Goal: Information Seeking & Learning: Learn about a topic

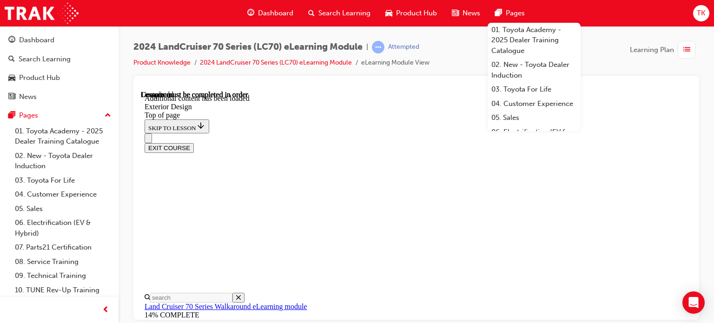
click at [459, 59] on div "2024 LandCruiser 70 Series (LC70) eLearning Module | Attempted Product Knowledg…" at bounding box center [416, 58] width 566 height 35
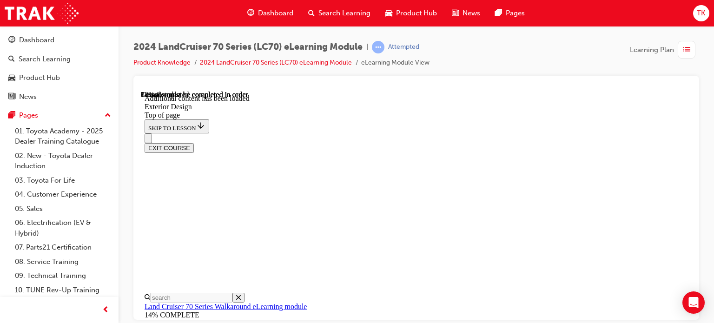
scroll to position [846, 0]
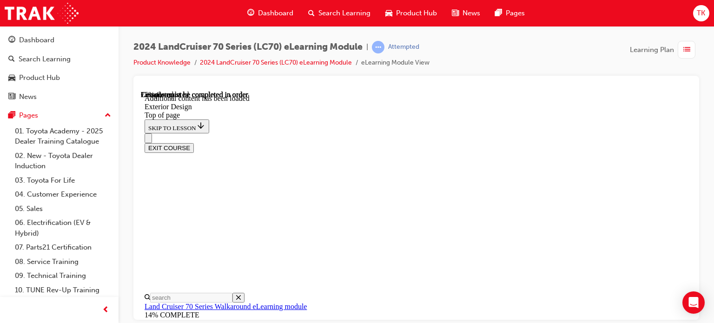
scroll to position [1208, 0]
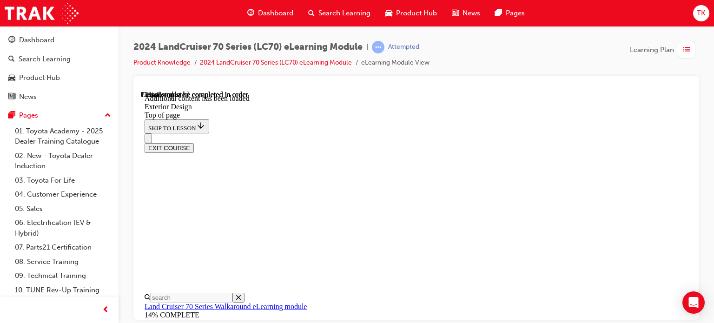
drag, startPoint x: 404, startPoint y: 158, endPoint x: 491, endPoint y: 184, distance: 90.9
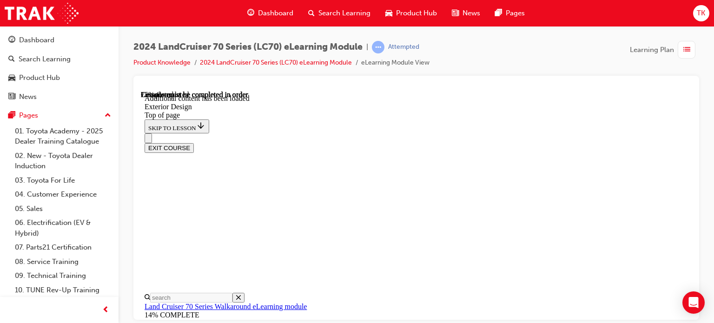
drag, startPoint x: 443, startPoint y: 164, endPoint x: 358, endPoint y: 121, distance: 94.6
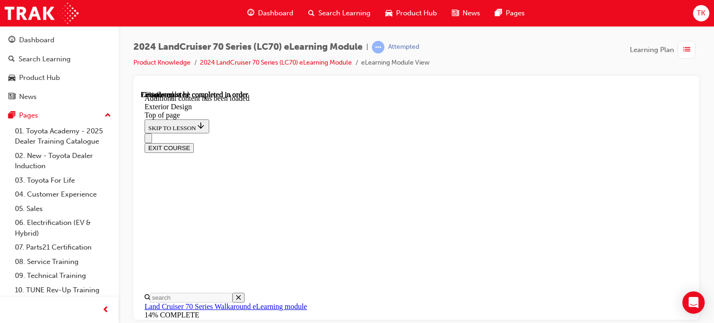
click at [367, 133] on div "EXIT COURSE" at bounding box center [413, 143] width 536 height 20
click at [363, 133] on div "EXIT COURSE" at bounding box center [413, 143] width 536 height 20
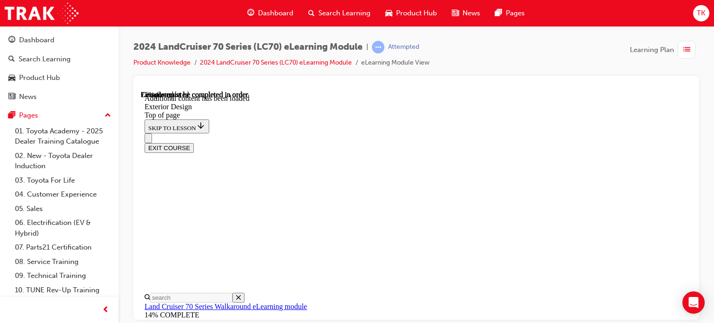
drag, startPoint x: 338, startPoint y: 157, endPoint x: 353, endPoint y: 190, distance: 36.4
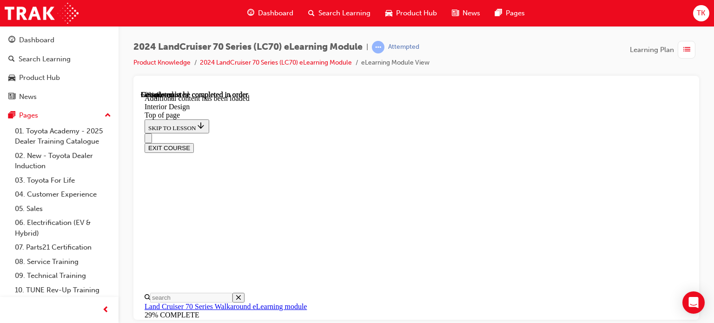
scroll to position [544, 0]
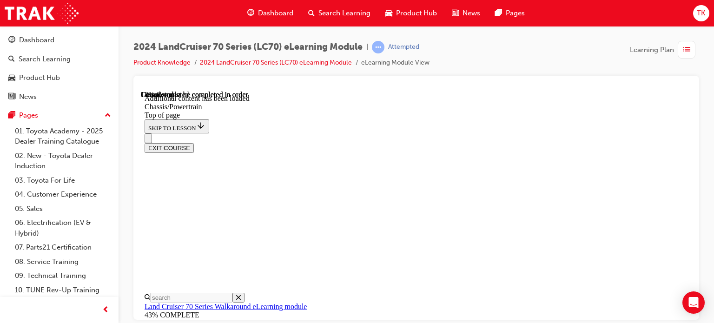
scroll to position [540, 0]
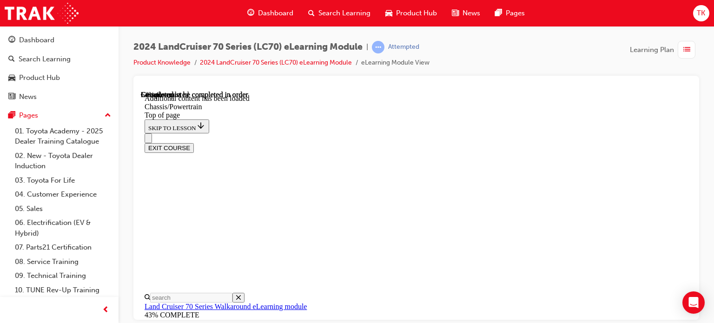
scroll to position [1457, 0]
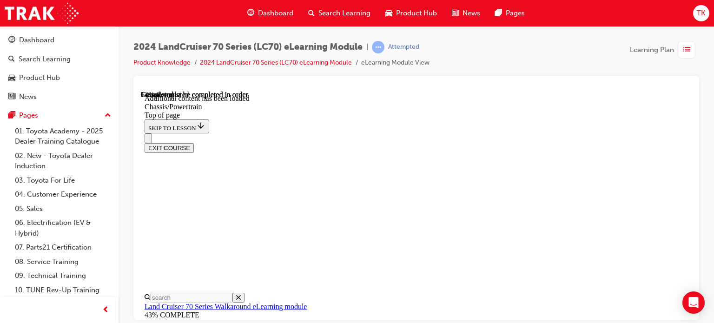
drag, startPoint x: 642, startPoint y: 244, endPoint x: 589, endPoint y: 232, distance: 54.2
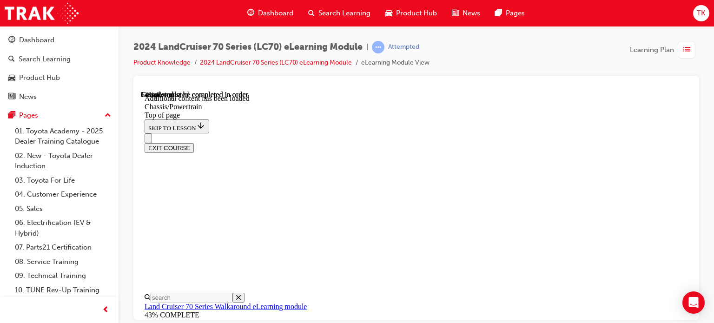
drag, startPoint x: 584, startPoint y: 115, endPoint x: 589, endPoint y: 122, distance: 8.9
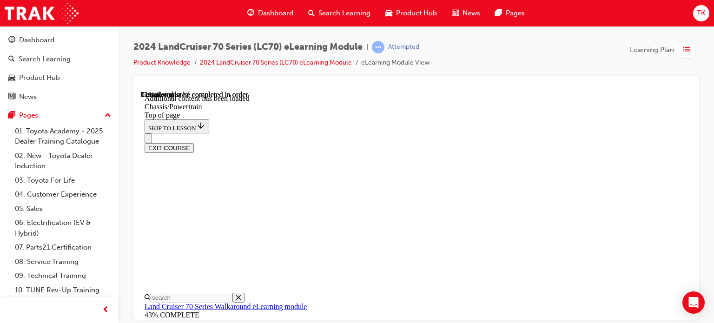
scroll to position [1875, 0]
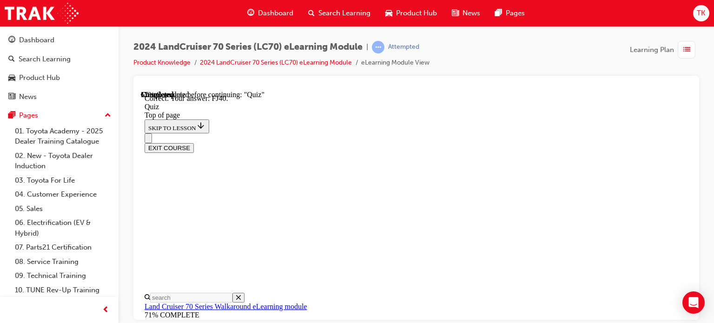
scroll to position [304, 0]
drag, startPoint x: 468, startPoint y: 264, endPoint x: 469, endPoint y: 271, distance: 6.1
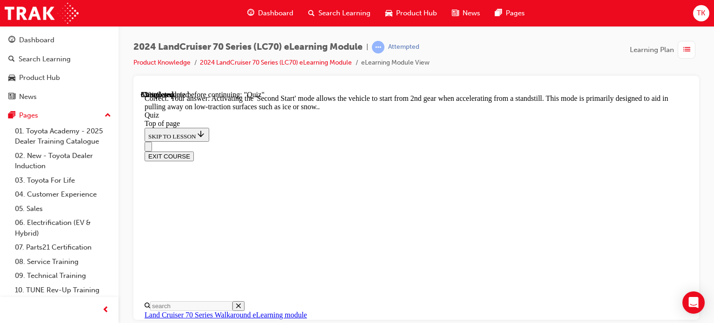
drag, startPoint x: 474, startPoint y: 290, endPoint x: 477, endPoint y: 281, distance: 9.3
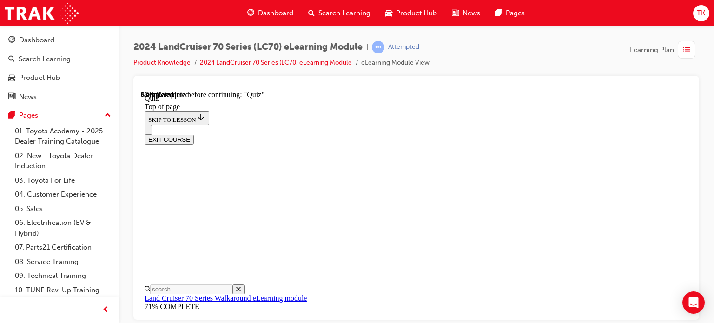
scroll to position [167, 0]
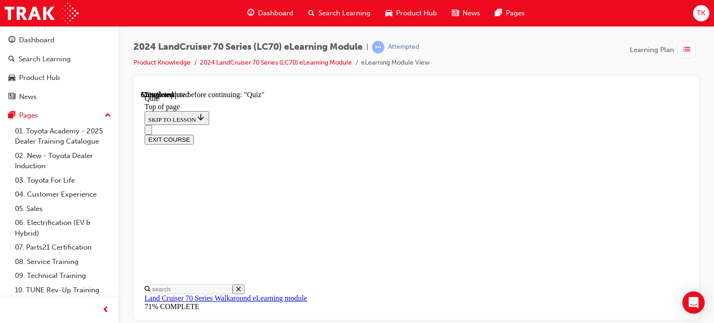
scroll to position [214, 0]
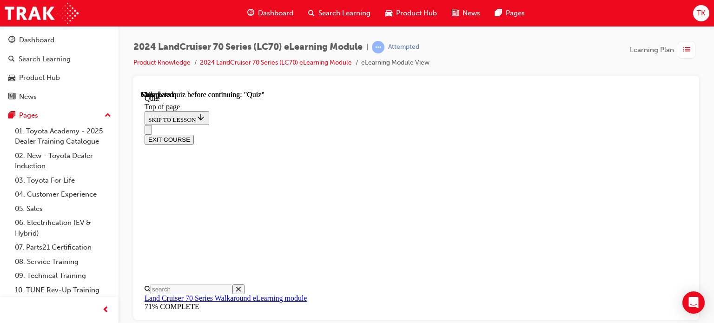
scroll to position [275, 0]
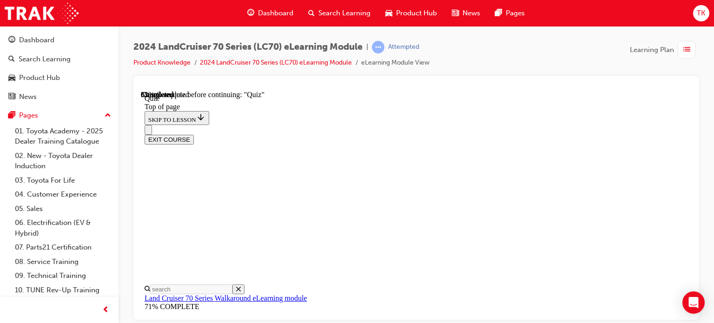
scroll to position [121, 0]
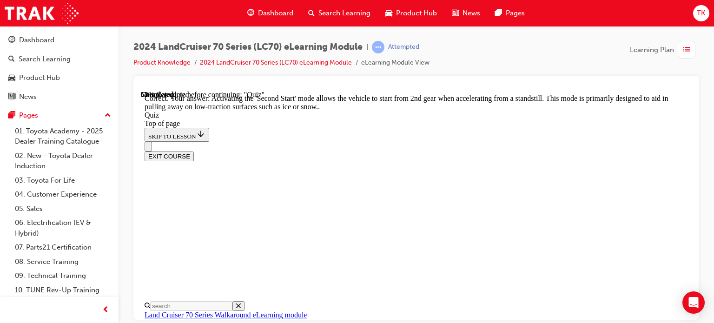
scroll to position [387, 0]
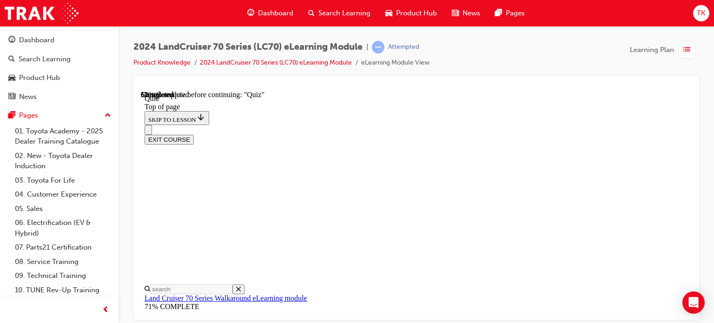
scroll to position [121, 0]
drag, startPoint x: 486, startPoint y: 233, endPoint x: 467, endPoint y: 237, distance: 19.0
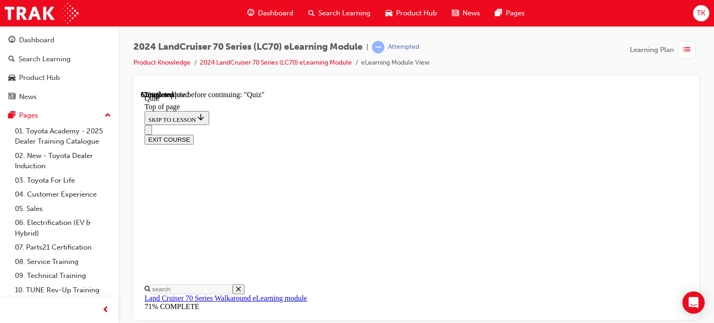
scroll to position [260, 0]
click at [431, 125] on div "EXIT COURSE" at bounding box center [413, 135] width 536 height 20
drag, startPoint x: 431, startPoint y: 140, endPoint x: 430, endPoint y: 118, distance: 22.4
click at [425, 125] on div "EXIT COURSE" at bounding box center [413, 135] width 536 height 20
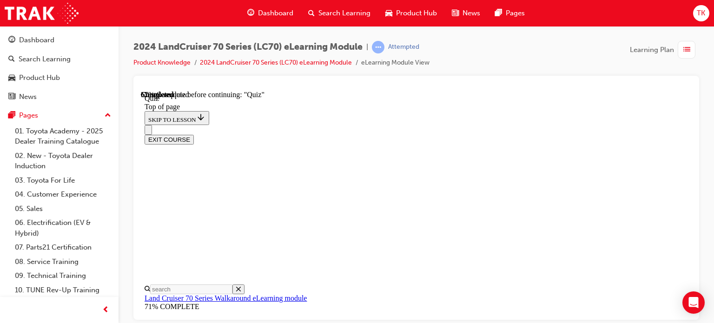
click at [376, 125] on div "EXIT COURSE" at bounding box center [413, 135] width 536 height 20
click at [431, 125] on div "EXIT COURSE" at bounding box center [413, 135] width 536 height 20
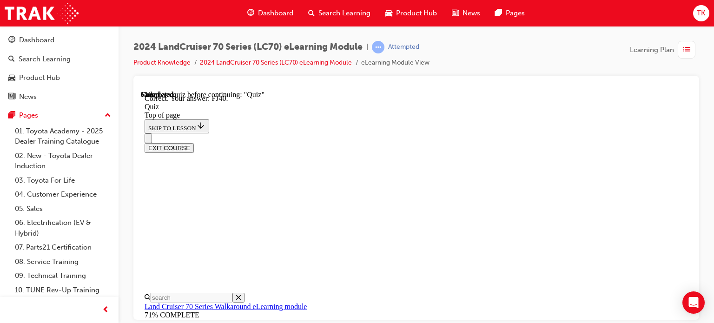
scroll to position [304, 0]
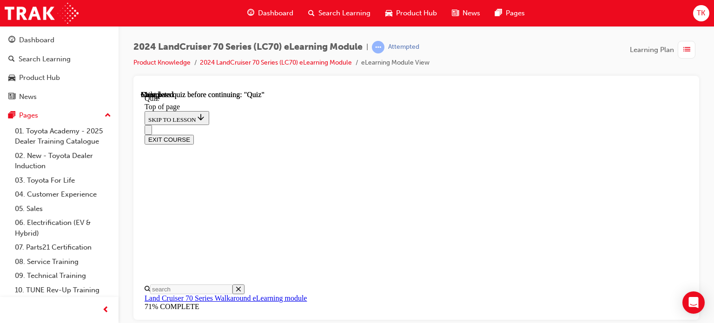
scroll to position [275, 0]
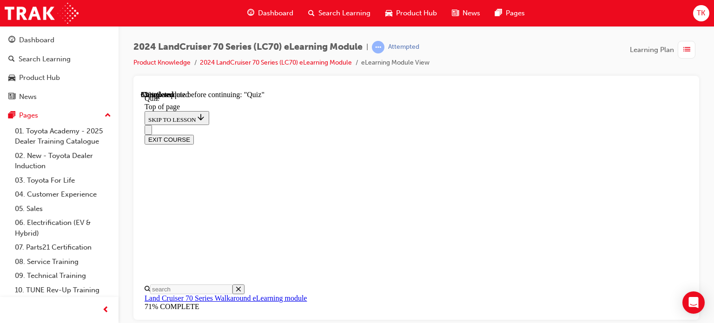
scroll to position [114, 0]
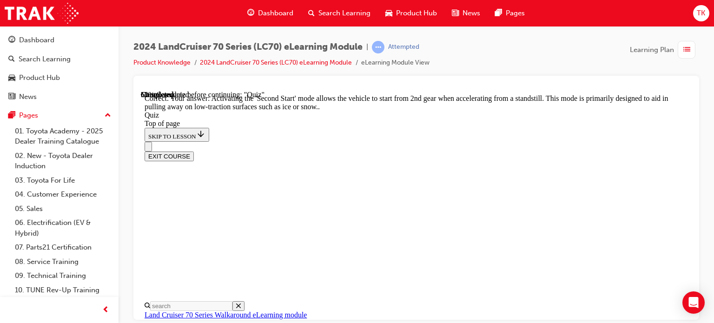
scroll to position [387, 0]
drag, startPoint x: 470, startPoint y: 261, endPoint x: 460, endPoint y: 278, distance: 20.0
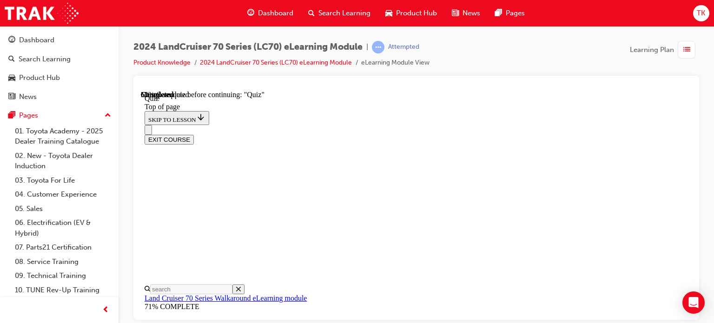
scroll to position [194, 0]
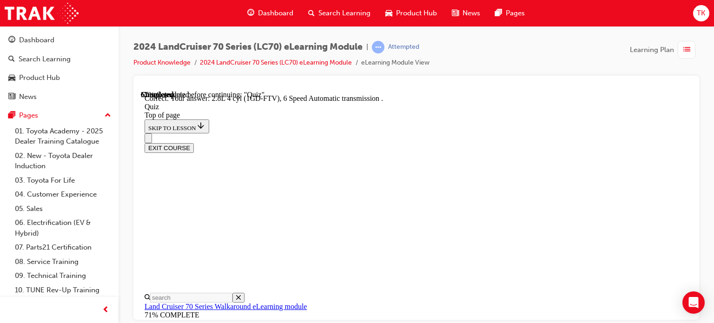
scroll to position [223, 0]
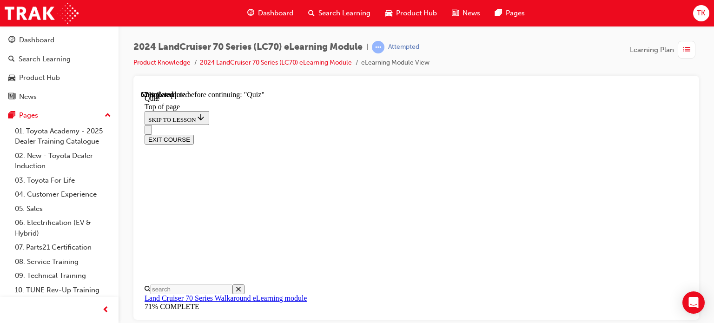
scroll to position [167, 0]
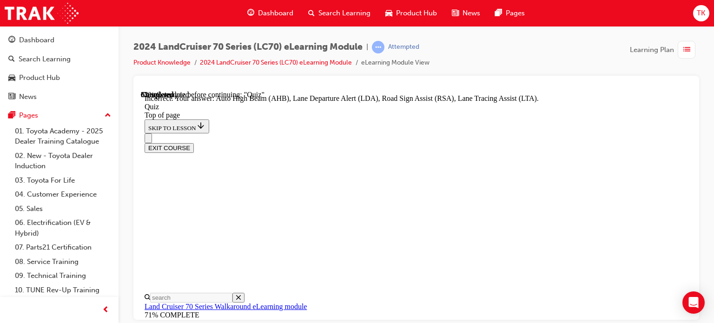
scroll to position [187, 0]
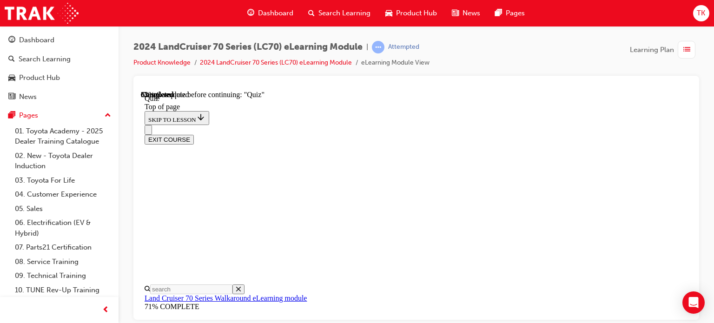
scroll to position [167, 0]
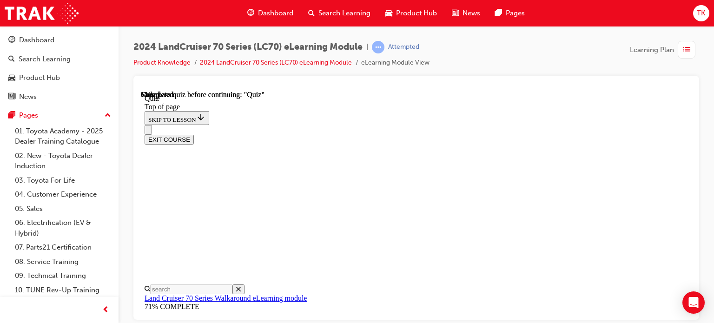
scroll to position [275, 0]
